Goal: Use online tool/utility: Utilize a website feature to perform a specific function

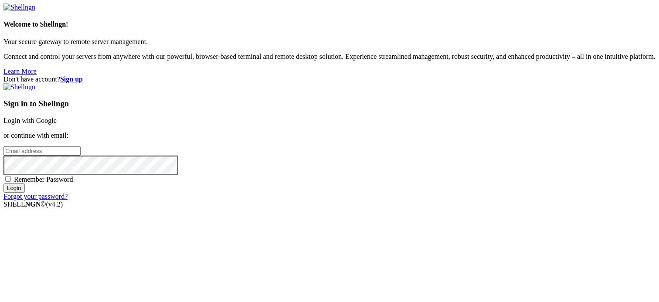
click at [57, 117] on link "Login with Google" at bounding box center [29, 120] width 53 height 7
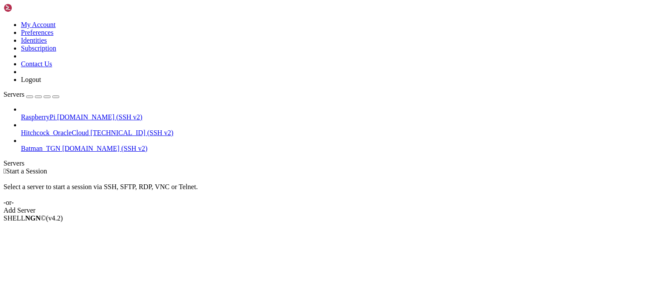
drag, startPoint x: 201, startPoint y: 84, endPoint x: 168, endPoint y: 77, distance: 33.0
click at [201, 167] on div " Start a Session" at bounding box center [329, 171] width 652 height 8
click at [55, 113] on span "RaspberryPi" at bounding box center [38, 116] width 34 height 7
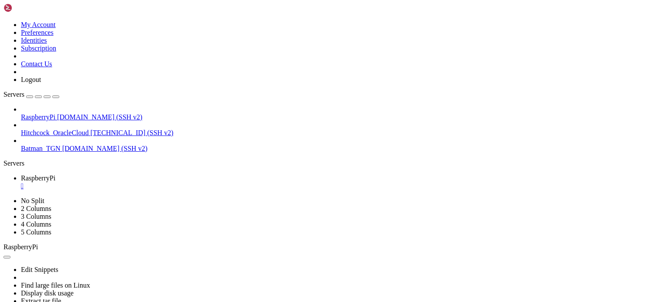
scroll to position [348152, 0]
drag, startPoint x: 7, startPoint y: 544, endPoint x: 204, endPoint y: 543, distance: 197.0
copy x-row "PS1="\[\e[32m\]\u.\h \[\e[94m\]\w \[\e[37m\]# ""
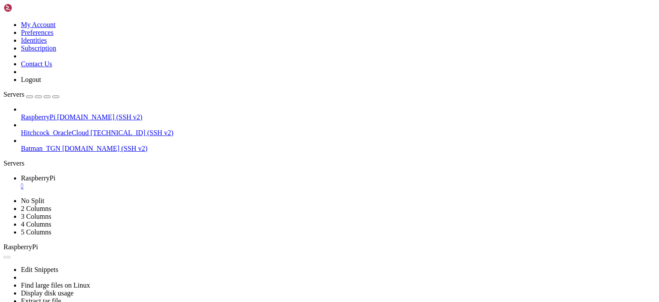
scroll to position [348566, 0]
drag, startPoint x: 394, startPoint y: 134, endPoint x: 350, endPoint y: 117, distance: 47.6
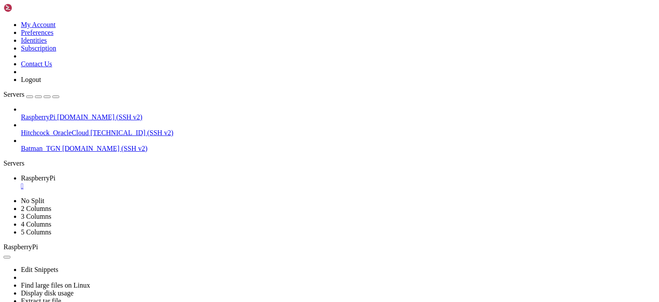
scroll to position [348931, 0]
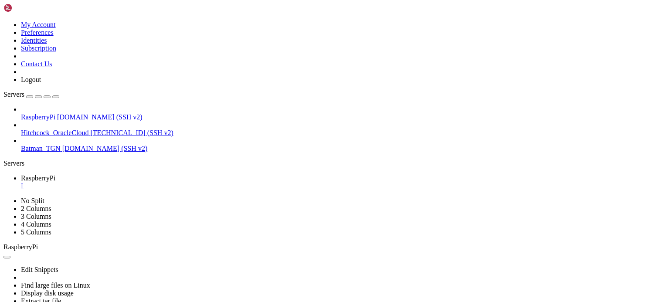
scroll to position [348955, 0]
click at [164, 182] on div "" at bounding box center [338, 186] width 635 height 8
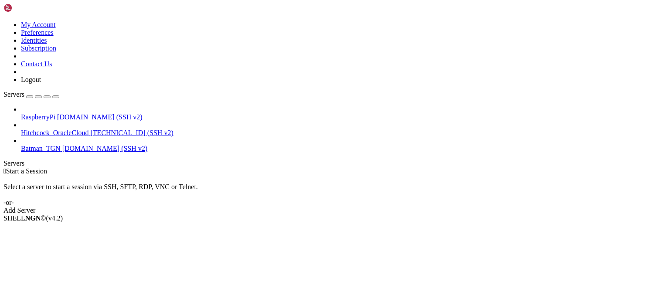
click at [554, 167] on div " Start a Session Select a server to start a session via SSH, SFTP, RDP, VNC or…" at bounding box center [329, 190] width 652 height 47
click at [227, 191] on div " Start a Session Select a server to start a session via SSH, SFTP, RDP, VNC or…" at bounding box center [329, 190] width 652 height 47
click at [292, 167] on div " Start a Session" at bounding box center [329, 171] width 652 height 8
click at [226, 175] on div "Select a server to start a session via SSH, SFTP, RDP, VNC or Telnet. -or-" at bounding box center [329, 190] width 652 height 31
drag, startPoint x: 246, startPoint y: 133, endPoint x: 317, endPoint y: 145, distance: 72.0
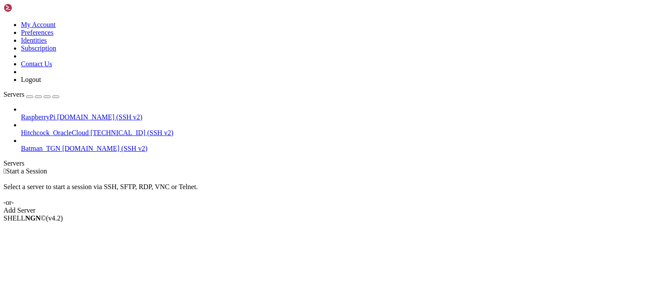
click at [246, 175] on div "Select a server to start a session via SSH, SFTP, RDP, VNC or Telnet. -or-" at bounding box center [329, 190] width 652 height 31
